Goal: Navigation & Orientation: Go to known website

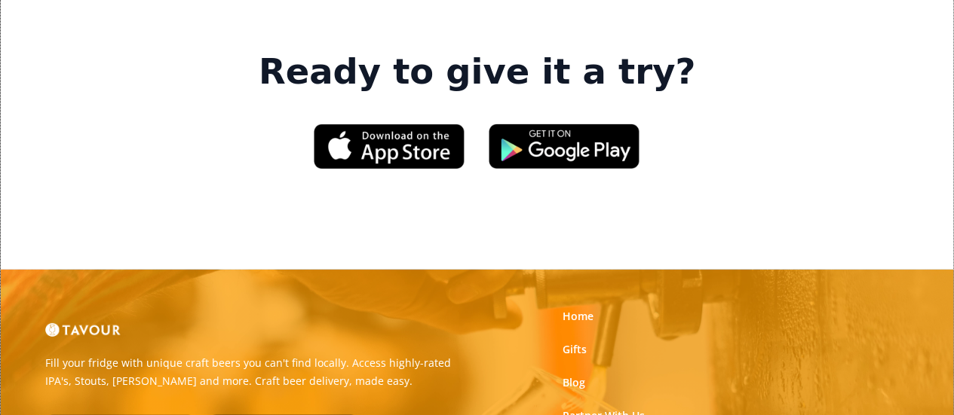
scroll to position [2209, 0]
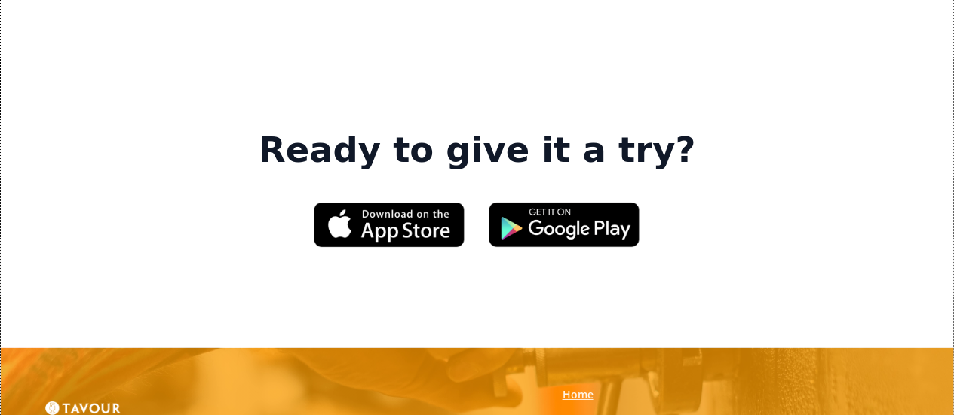
click at [580, 387] on link "Home" at bounding box center [577, 394] width 31 height 15
